Goal: Find specific page/section: Find specific page/section

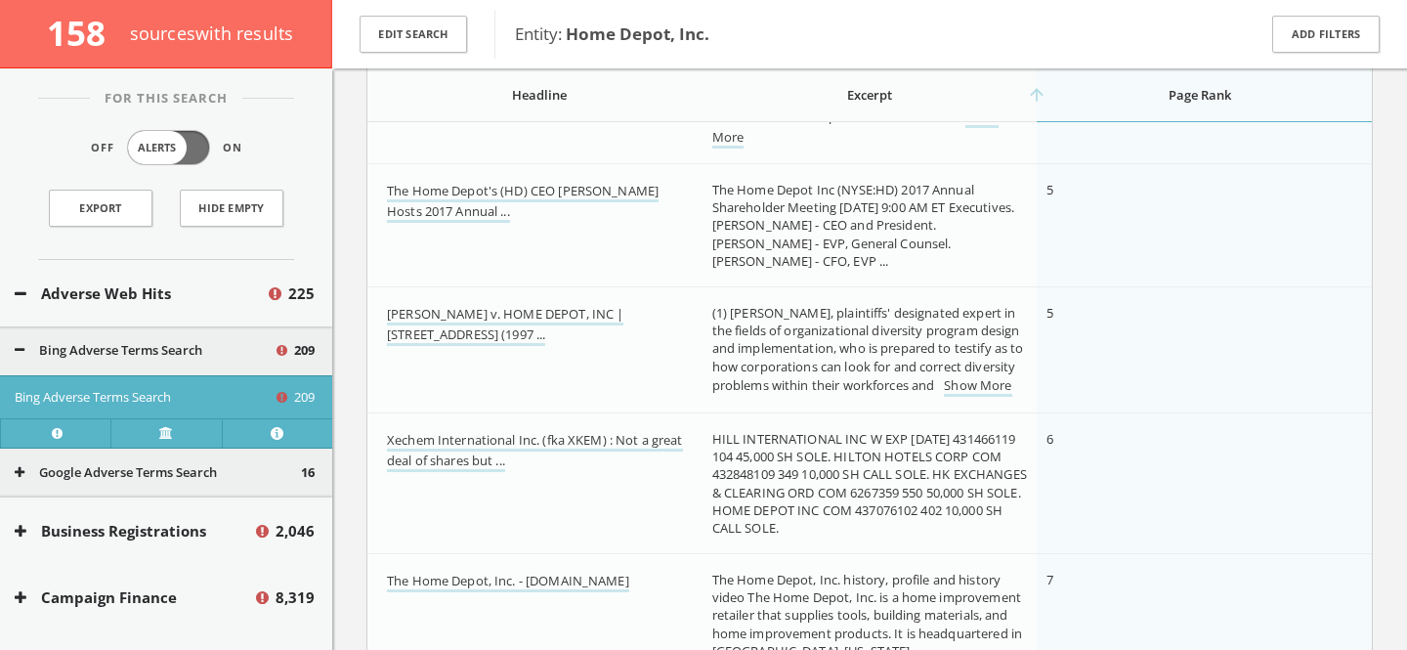
click at [131, 287] on button "Adverse Web Hits" at bounding box center [140, 293] width 251 height 22
